Goal: Task Accomplishment & Management: Manage account settings

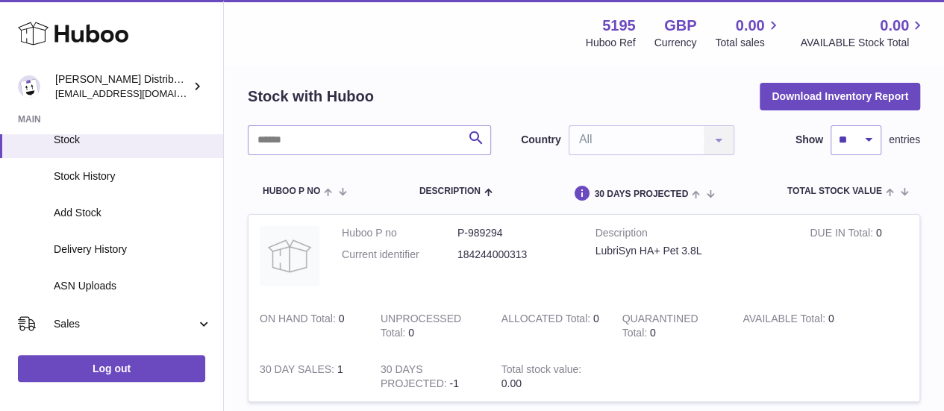
scroll to position [52, 0]
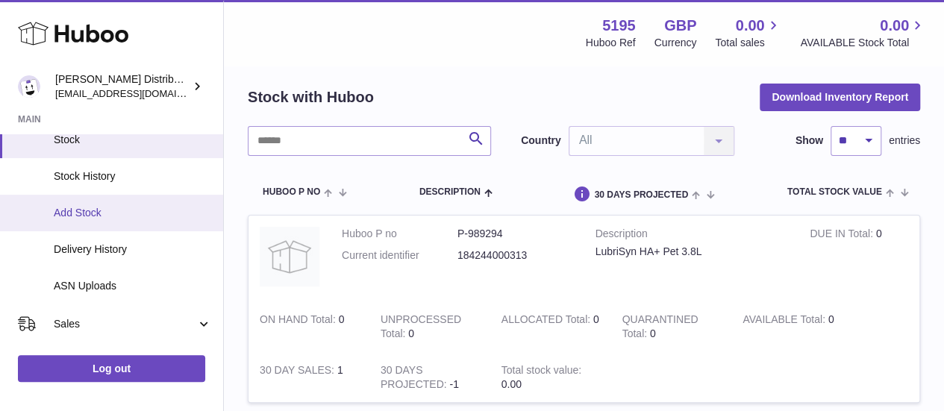
click at [99, 211] on span "Add Stock" at bounding box center [133, 213] width 158 height 14
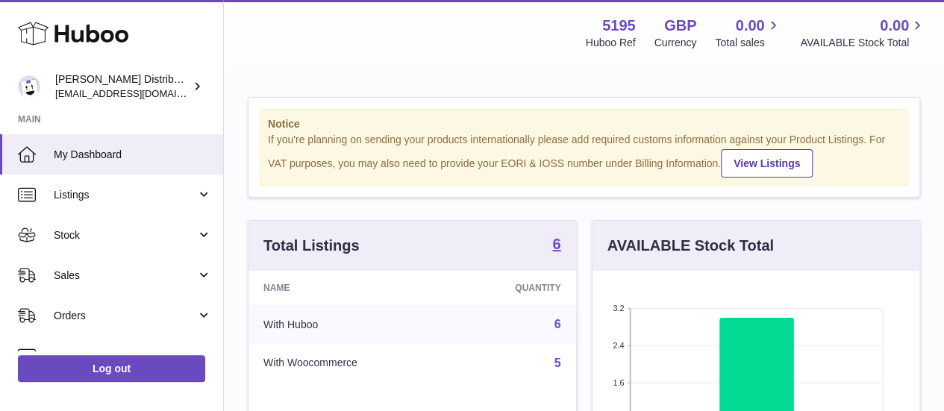
scroll to position [233, 327]
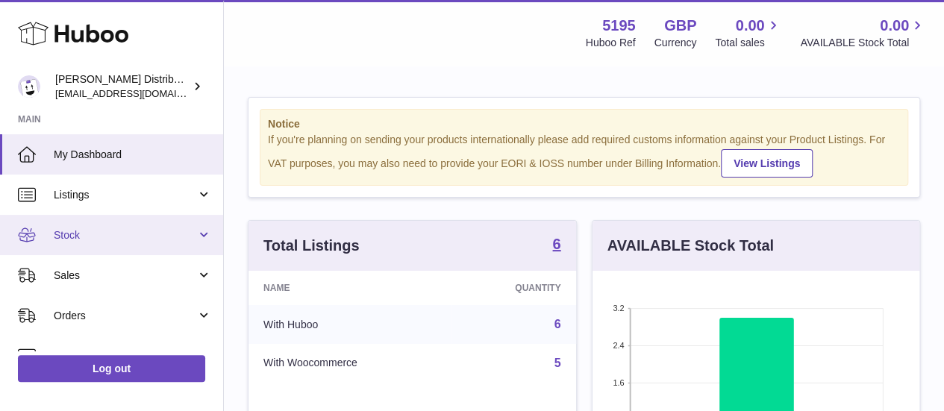
click at [100, 245] on link "Stock" at bounding box center [111, 235] width 223 height 40
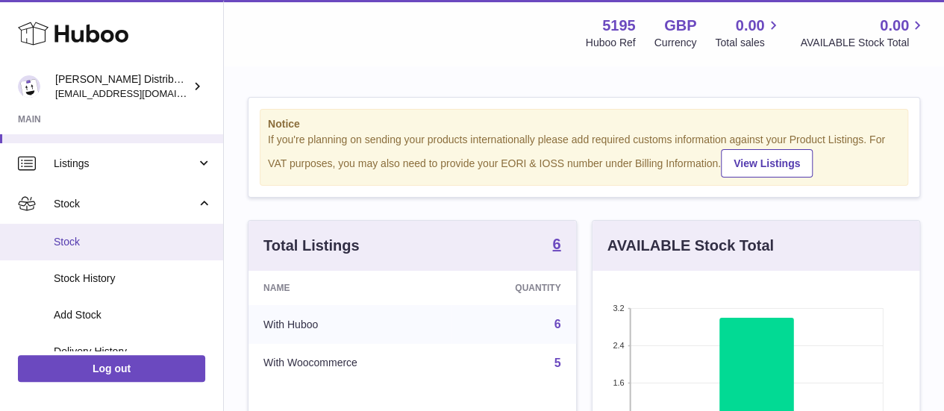
scroll to position [32, 0]
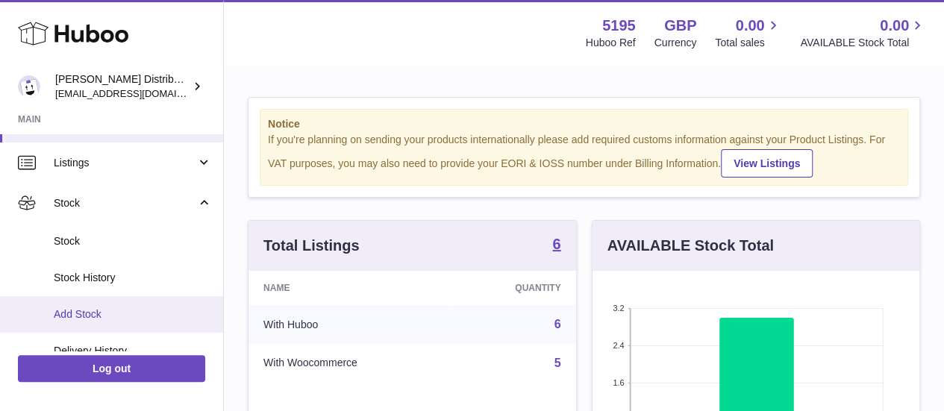
click at [90, 296] on link "Add Stock" at bounding box center [111, 314] width 223 height 37
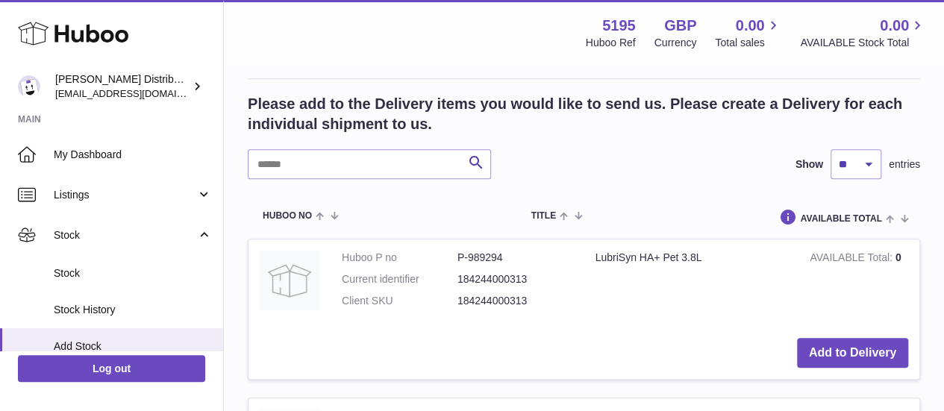
scroll to position [283, 0]
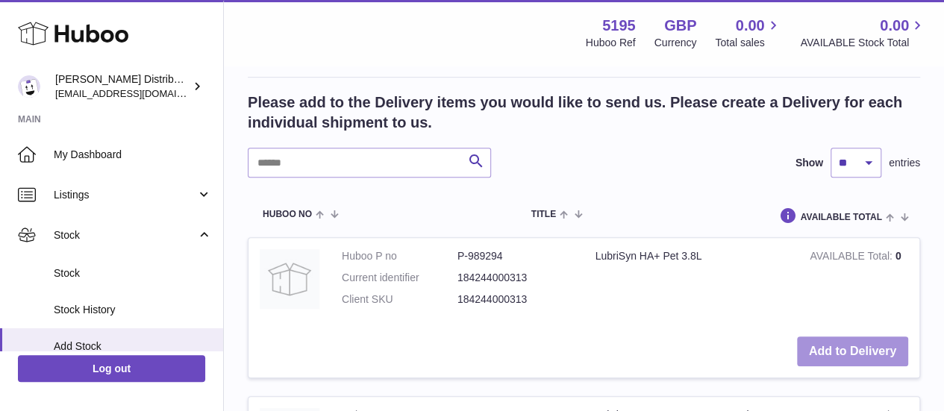
click at [837, 343] on button "Add to Delivery" at bounding box center [852, 352] width 111 height 31
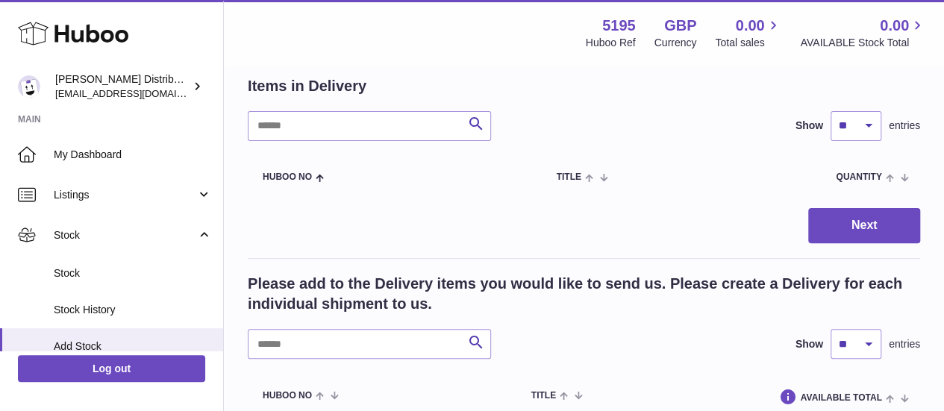
scroll to position [123, 0]
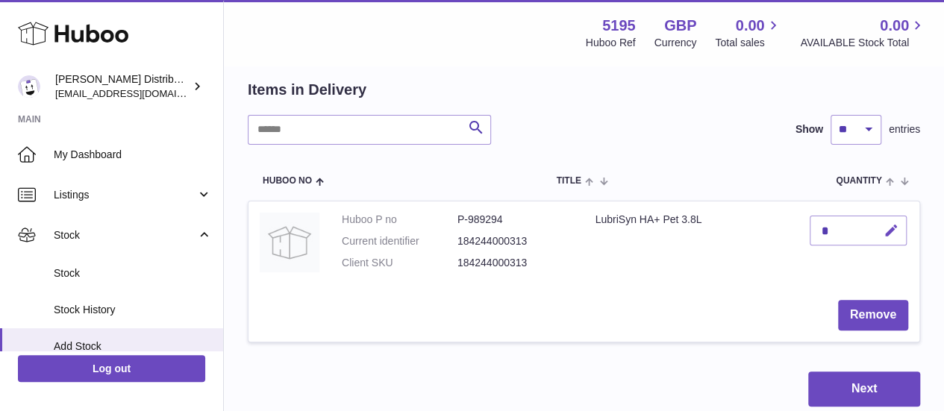
click at [895, 229] on icon "button" at bounding box center [892, 231] width 16 height 16
type input "*"
click at [895, 229] on icon "submit" at bounding box center [891, 230] width 13 height 13
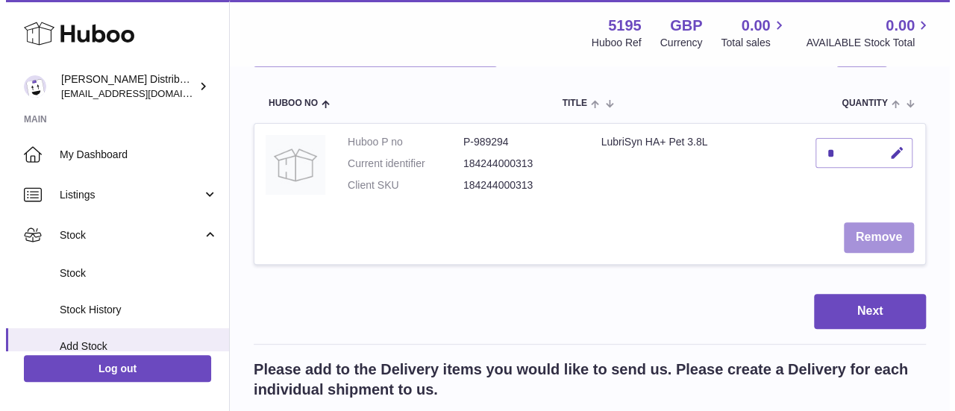
scroll to position [204, 0]
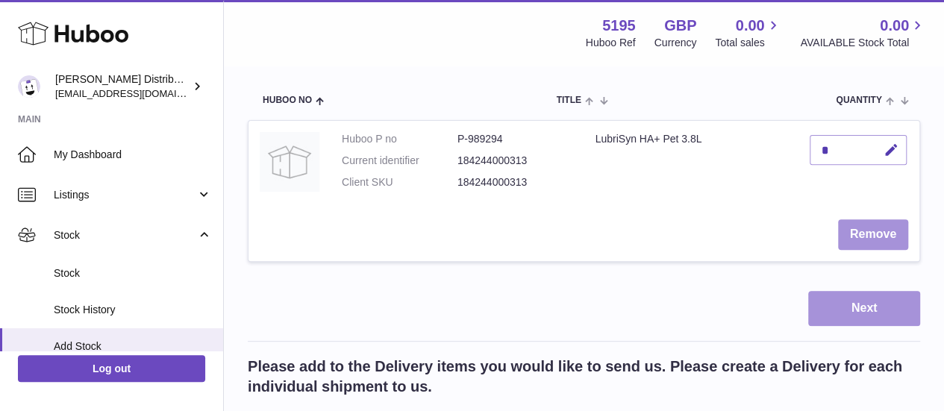
click at [861, 311] on button "Next" at bounding box center [864, 308] width 112 height 35
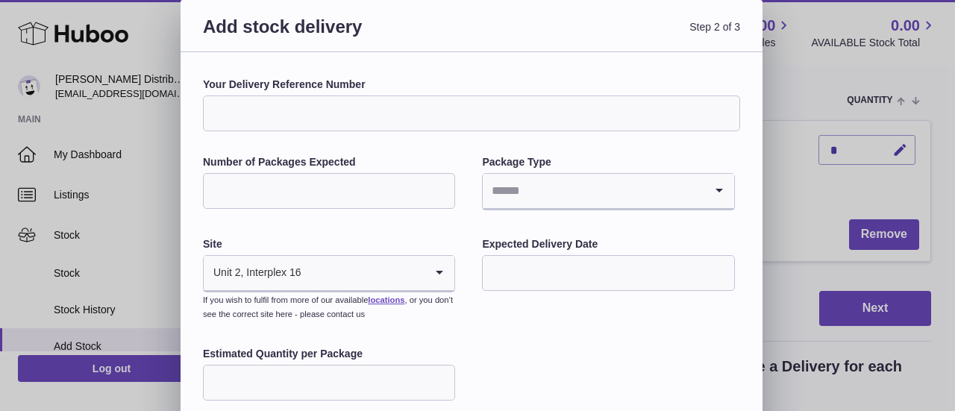
click at [476, 125] on input "Your Delivery Reference Number" at bounding box center [471, 114] width 537 height 36
paste input "*********"
click at [228, 107] on input "*********" at bounding box center [471, 114] width 537 height 36
type input "*********"
click at [314, 196] on input "Number of Packages Expected" at bounding box center [329, 191] width 252 height 36
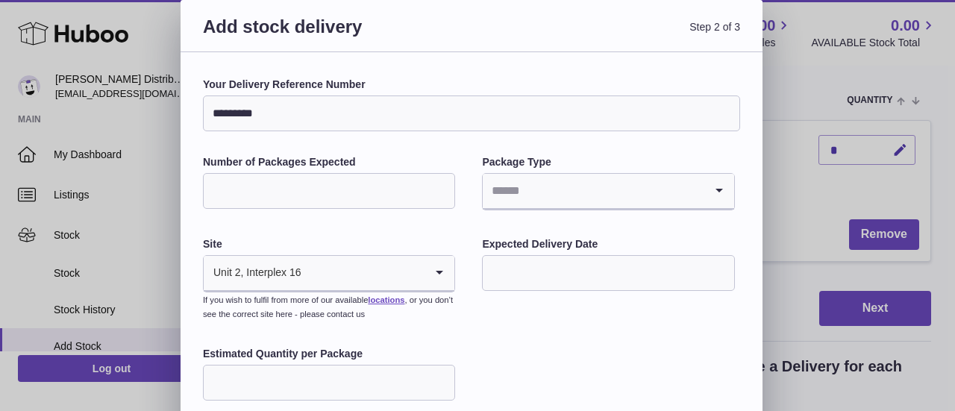
type input "*"
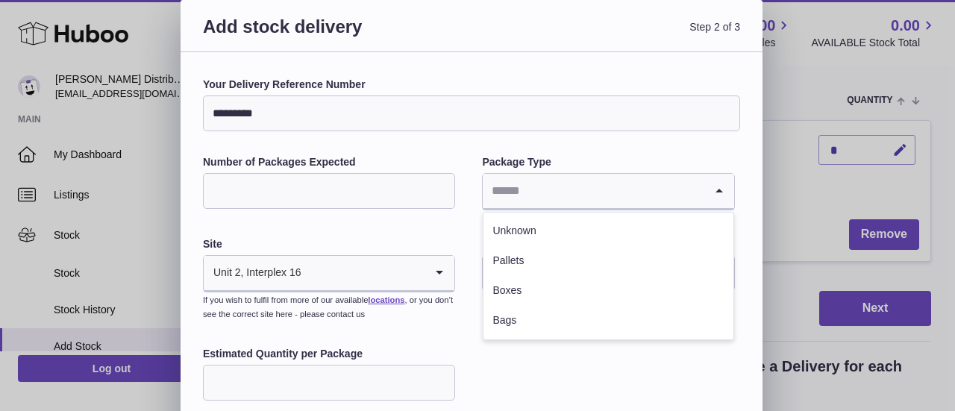
click at [528, 201] on input "Search for option" at bounding box center [593, 191] width 221 height 34
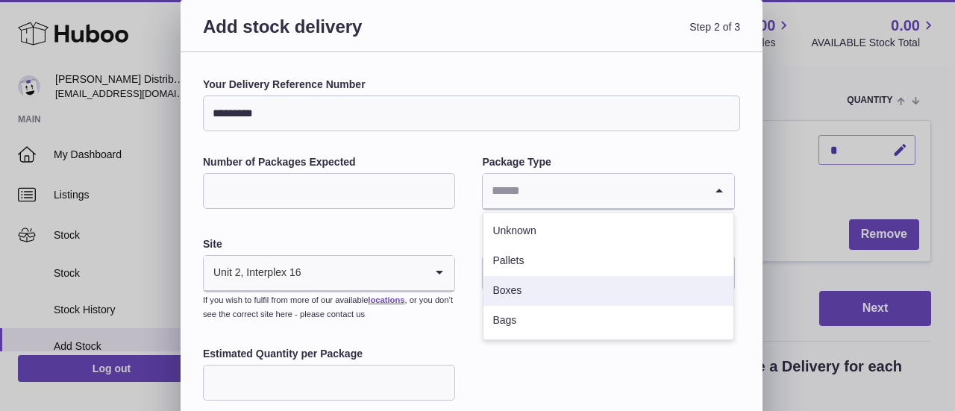
drag, startPoint x: 545, startPoint y: 298, endPoint x: 507, endPoint y: 287, distance: 39.7
click at [507, 287] on li "Boxes" at bounding box center [608, 291] width 249 height 30
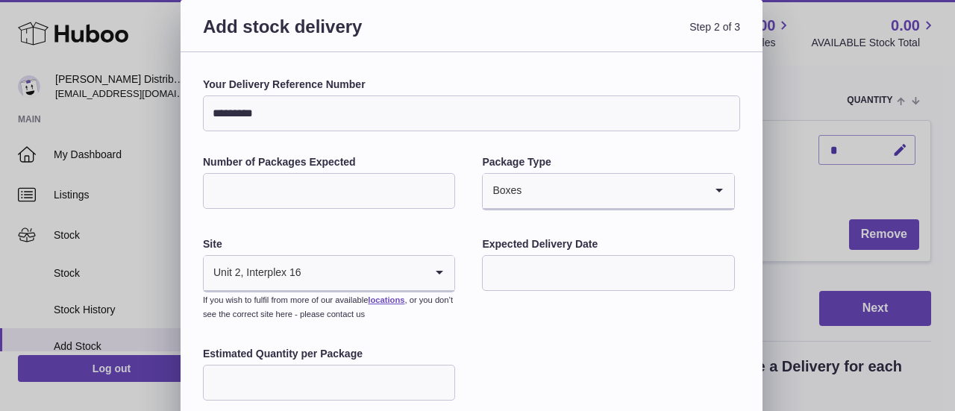
click at [507, 287] on input "text" at bounding box center [608, 273] width 252 height 36
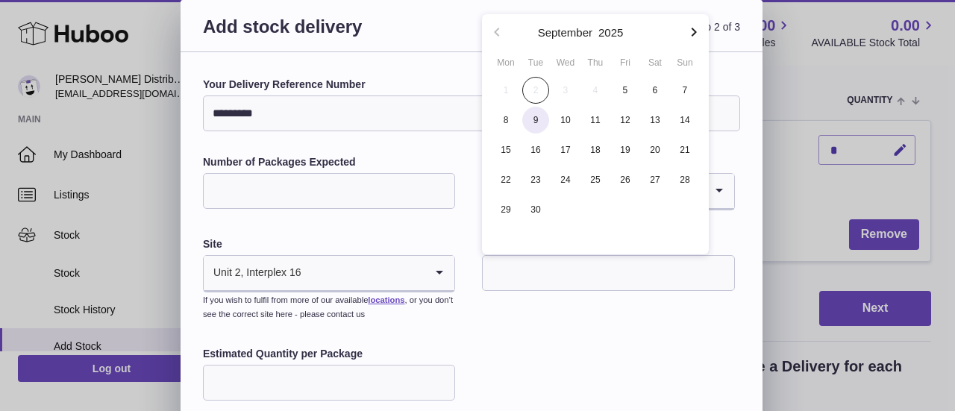
click at [534, 115] on span "9" at bounding box center [535, 120] width 27 height 27
type input "**********"
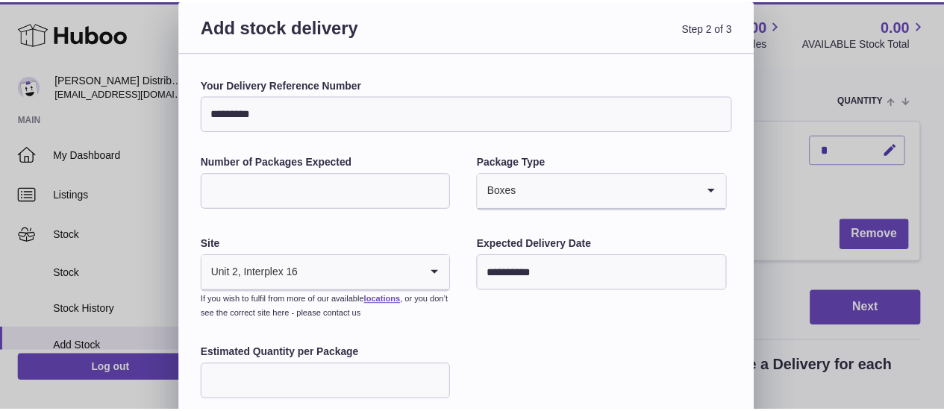
scroll to position [120, 0]
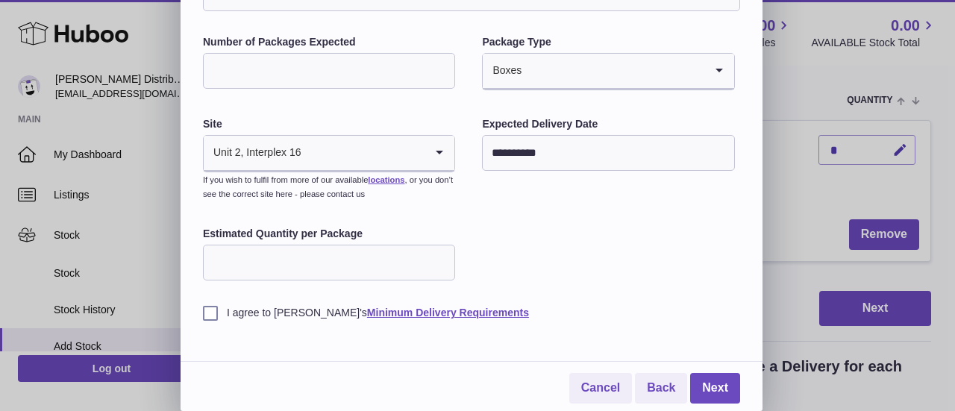
click at [442, 258] on input "*" at bounding box center [329, 263] width 252 height 36
type input "*"
click at [442, 258] on input "*" at bounding box center [329, 263] width 252 height 36
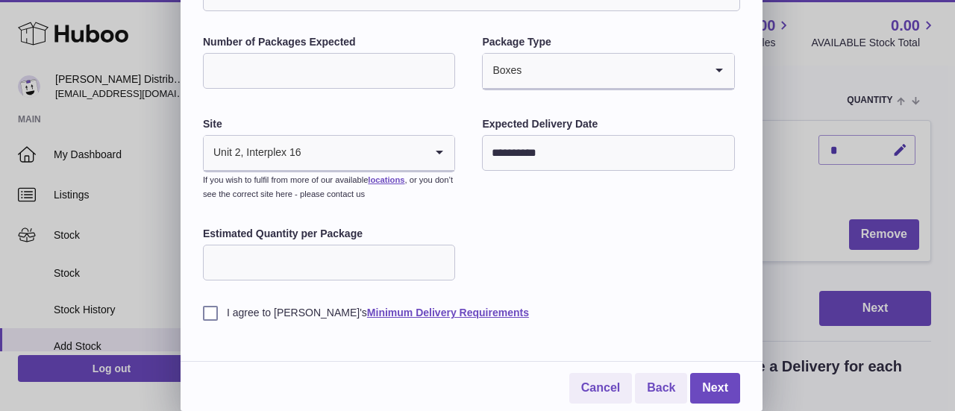
click at [202, 316] on div "**********" at bounding box center [472, 171] width 582 height 479
click at [219, 316] on label "I agree to Huboo's Minimum Delivery Requirements" at bounding box center [471, 313] width 537 height 14
click at [723, 378] on link "Next" at bounding box center [715, 388] width 50 height 31
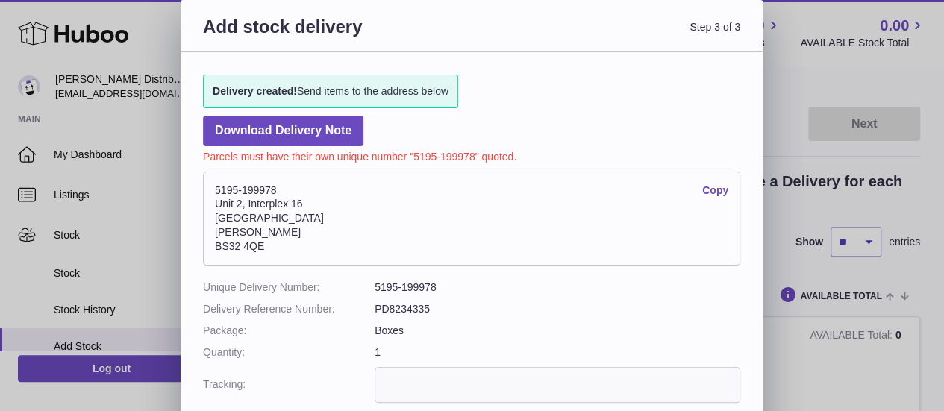
scroll to position [110, 0]
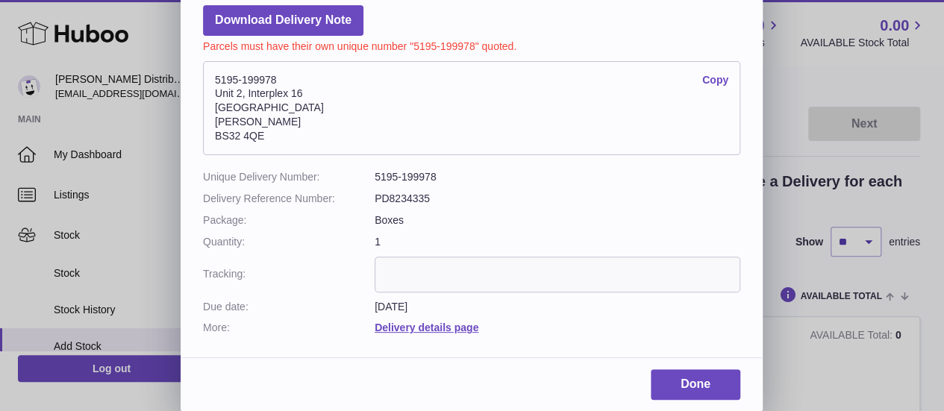
click at [449, 293] on dl "Unique Delivery Number: 5195-199978 Delivery Reference Number: PD8234335 Packag…" at bounding box center [471, 252] width 537 height 165
click at [448, 275] on input "text" at bounding box center [558, 275] width 366 height 36
paste input "**********"
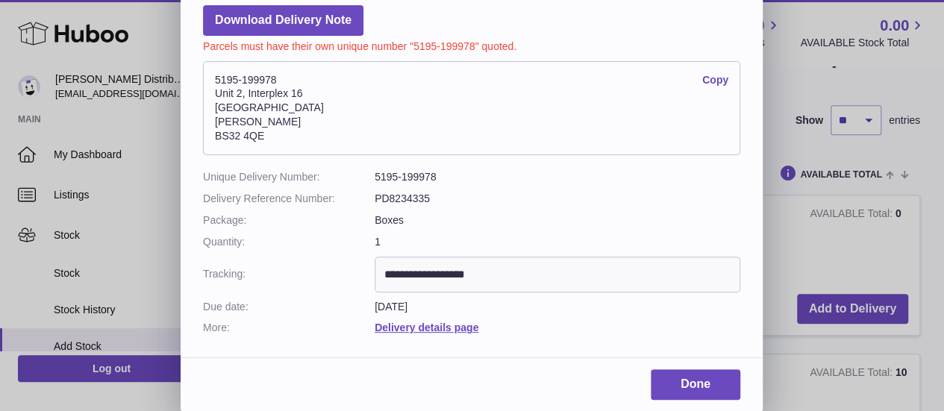
scroll to position [330, 0]
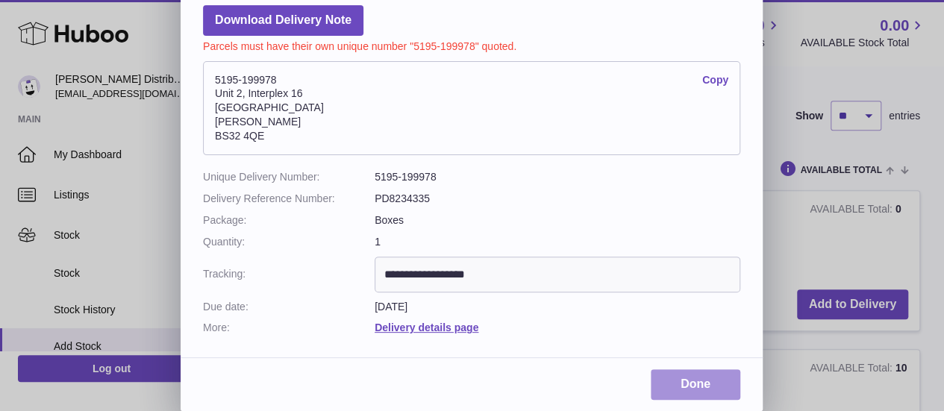
type input "**********"
click at [672, 390] on link "Done" at bounding box center [696, 384] width 90 height 31
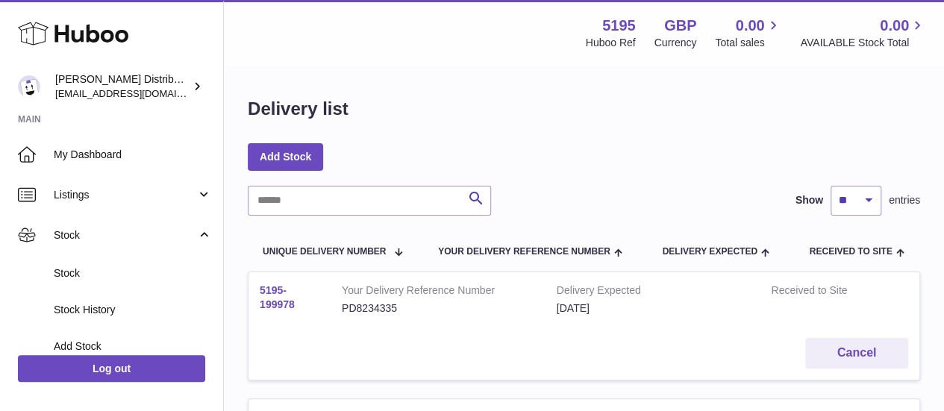
click at [277, 295] on link "5195-199978" at bounding box center [277, 297] width 35 height 26
